Goal: Find specific page/section: Find specific page/section

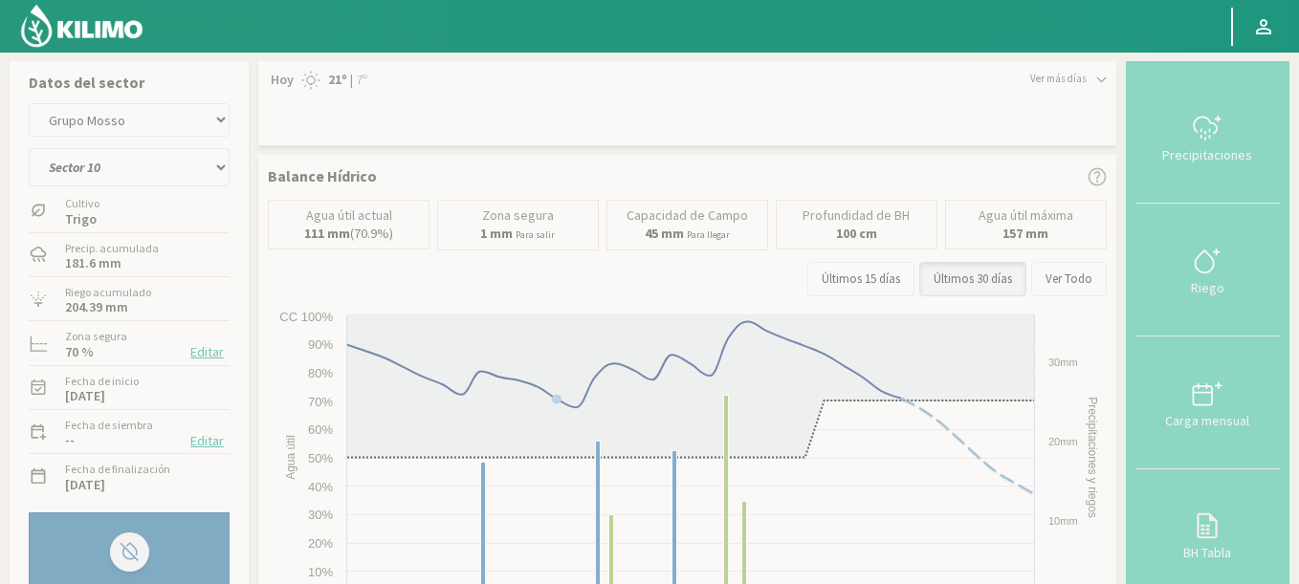
select select "114: Object"
select select "1: Object"
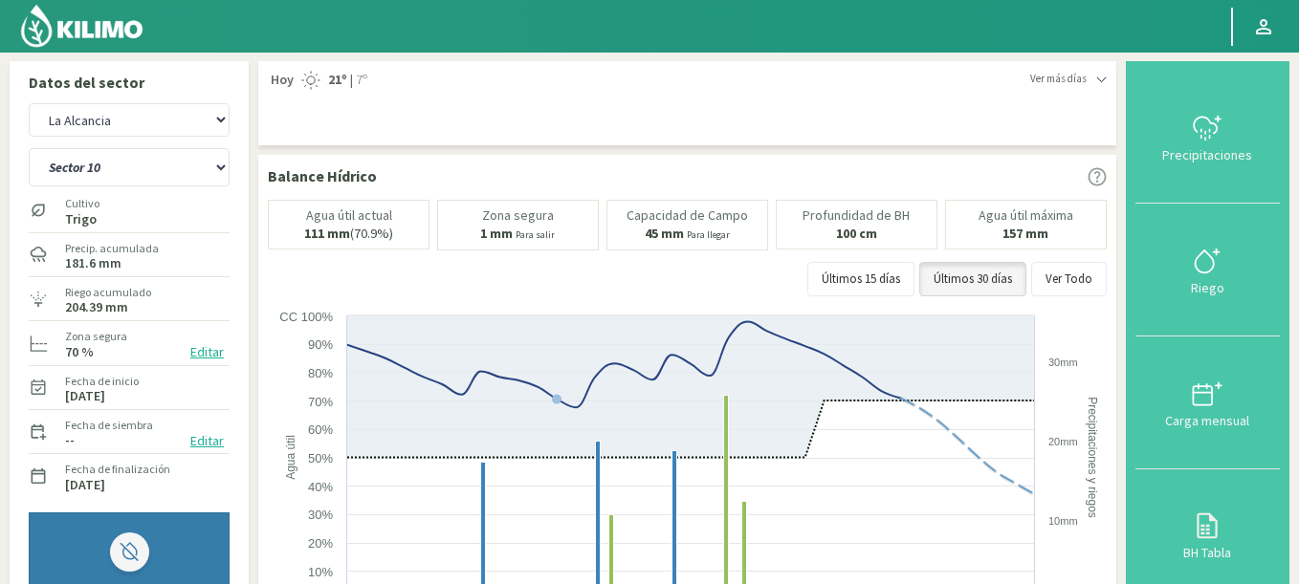
click at [129, 115] on select "Agr. Huertos de Chocalan Agrícola [PERSON_NAME][GEOGRAPHIC_DATA] - IC Agrícola …" at bounding box center [129, 119] width 201 height 33
click at [29, 103] on select "Agr. Huertos de Chocalan Agrícola [PERSON_NAME][GEOGRAPHIC_DATA] - IC Agrícola …" at bounding box center [129, 119] width 201 height 33
select select "437: Object"
select select "12: Object"
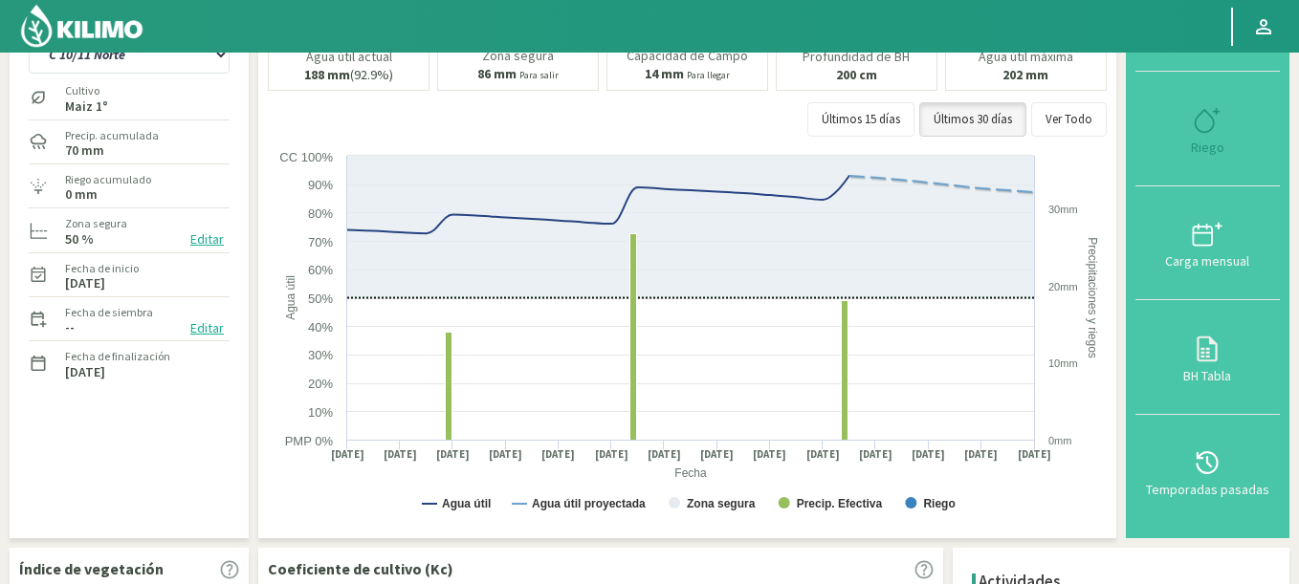
scroll to position [230, 0]
